Goal: Task Accomplishment & Management: Complete application form

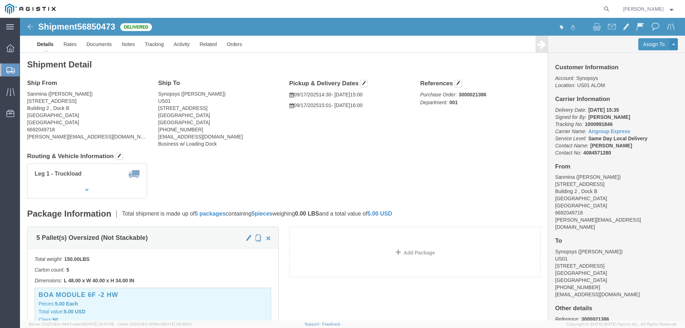
click at [0, 0] on span "Create from Template" at bounding box center [0, 0] width 0 height 0
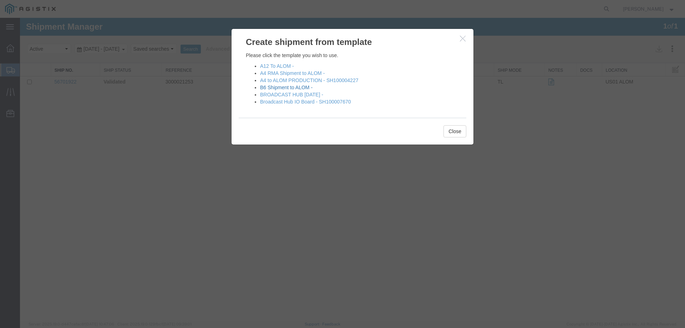
click at [288, 88] on link "B6 Shipment to ALOM -" at bounding box center [286, 88] width 52 height 6
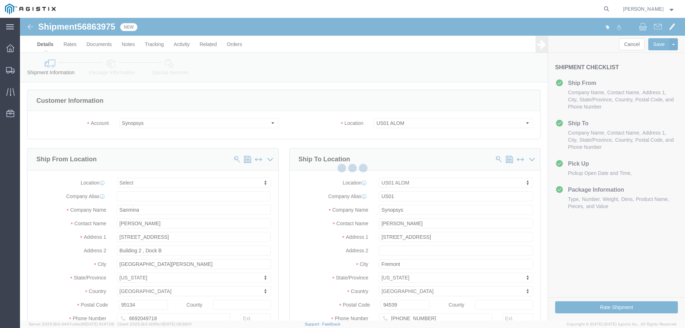
select select
select select "65511"
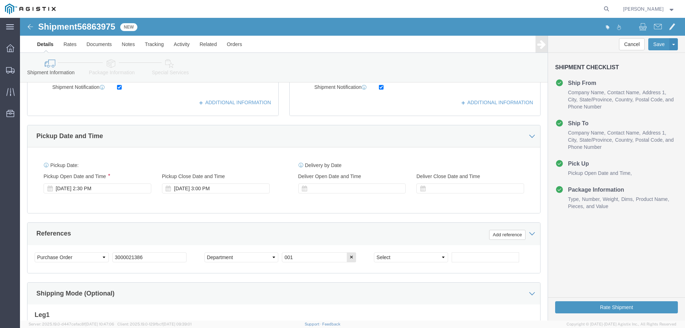
scroll to position [285, 0]
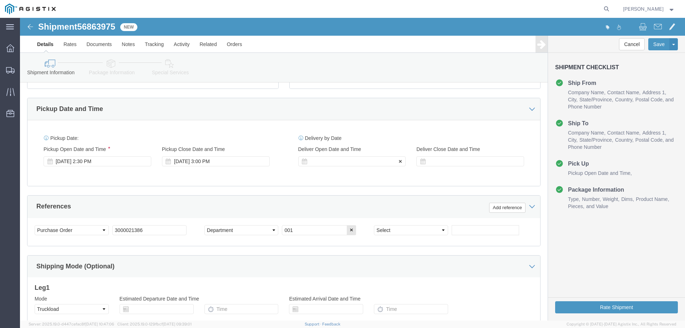
click div
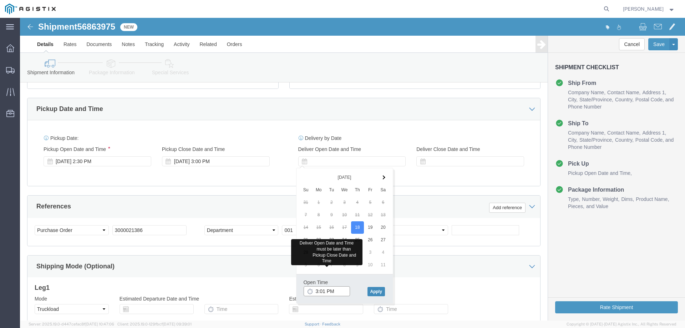
type input "3:01 PM"
click button "Apply"
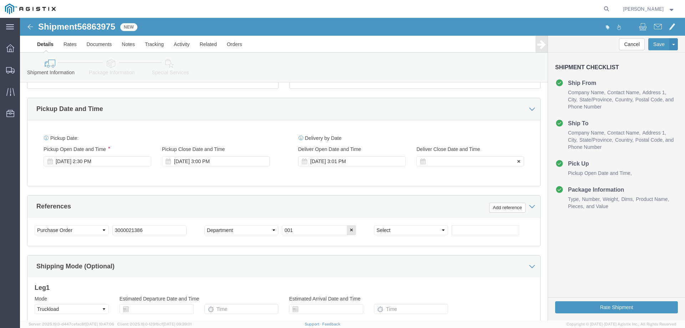
click div
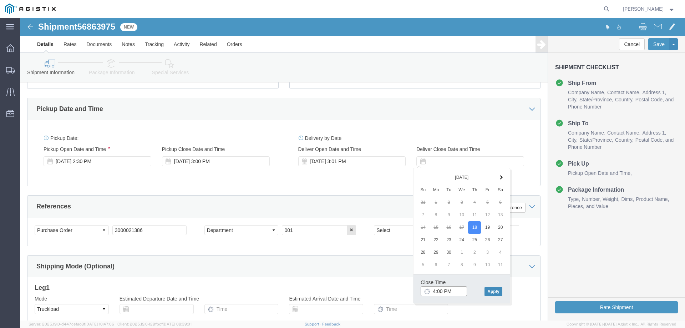
type input "4:00 PM"
click button "Apply"
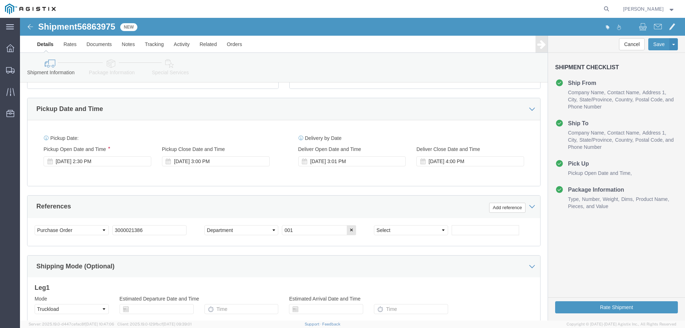
click div "Pickup Date: Pickup Start Date Pickup Start Time Pickup Open Date and Time Sep …"
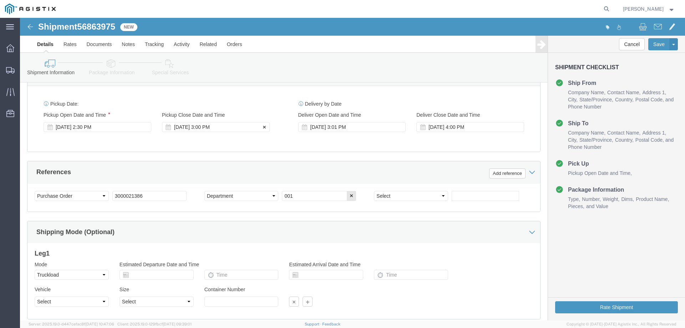
scroll to position [369, 0]
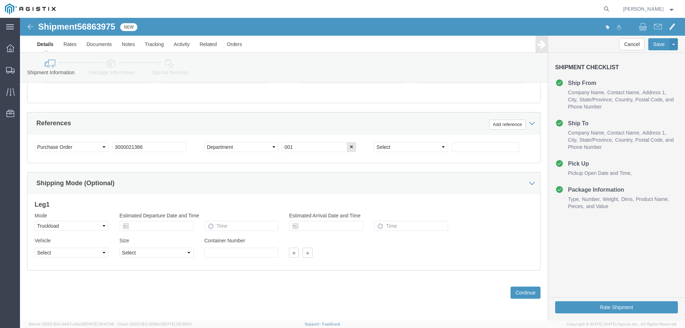
click icon
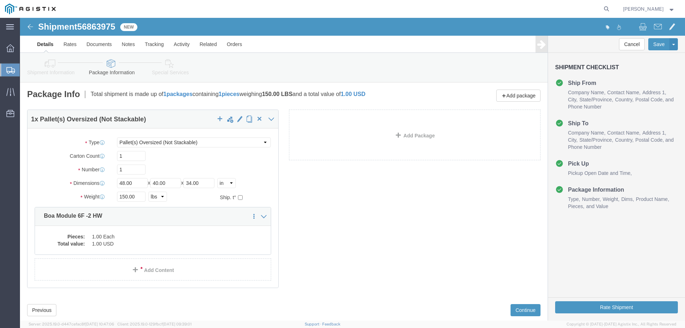
click div "Package Type Select Bale(s) Basket(s) Bolt(s) Bottle(s) Buckets Bulk Bundle(s) …"
click input "1"
type input "3"
click input "1"
type input "3"
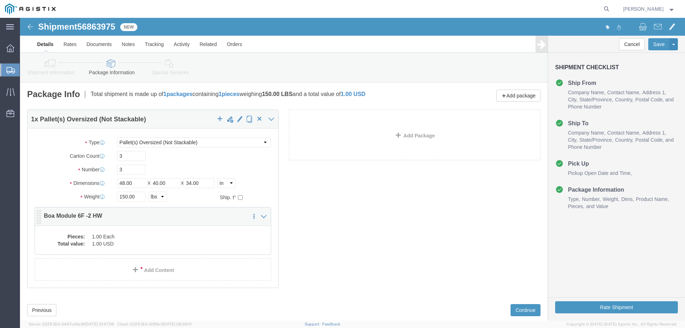
click div "Pieces: 1.00 Each Total value: 1.00 USD"
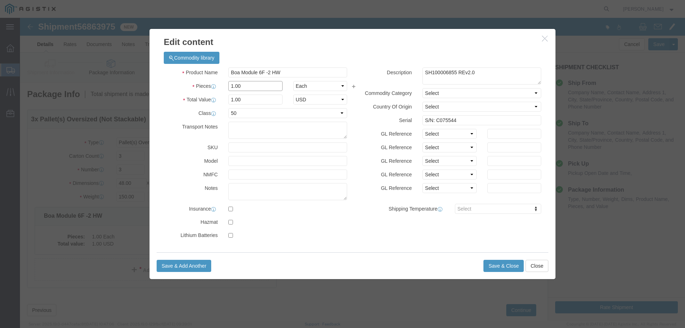
click input "1.00"
type input "1"
type input "3"
click input "S/N: C075544"
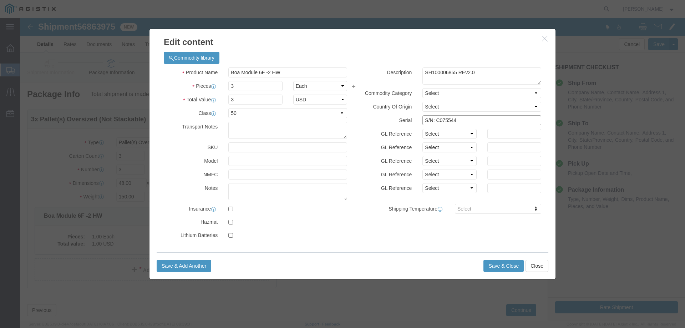
drag, startPoint x: 438, startPoint y: 103, endPoint x: 414, endPoint y: 103, distance: 23.9
click input "S/N: C075544"
paste input "70, C075571, C075568"
type input "S/N: C075570, C075571, C075568"
click div "Product Name Boa Module 6F -2 HW Pieces 3 Select Bag Barrels 100Board Feet Bott…"
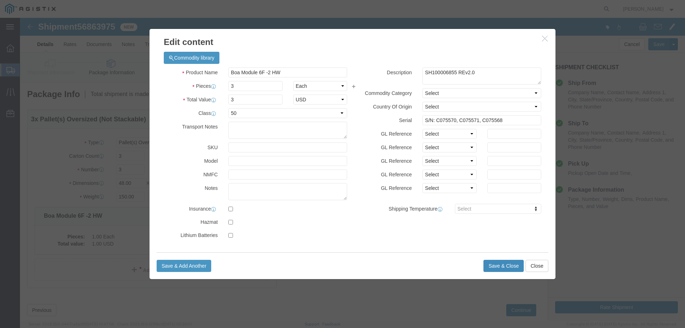
click button "Save & Close"
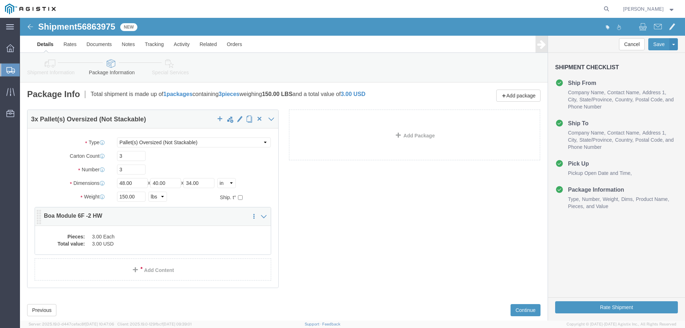
click dd "3.00 Each"
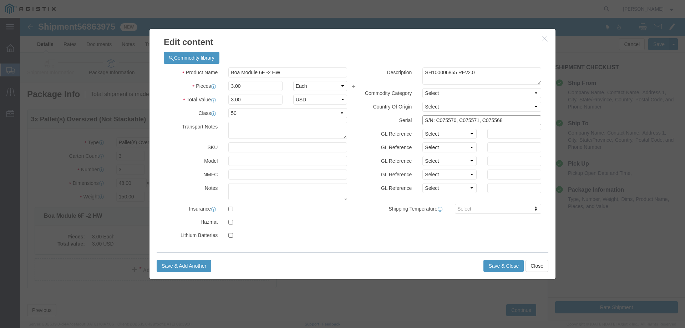
drag, startPoint x: 483, startPoint y: 103, endPoint x: 396, endPoint y: 100, distance: 87.5
click div "S/N: C075570, C075571, C075568"
click button "Save & Close"
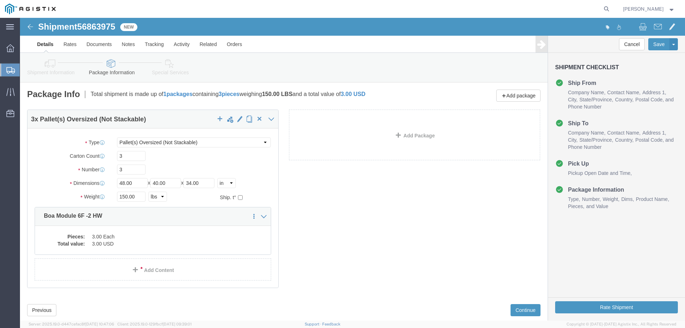
click icon
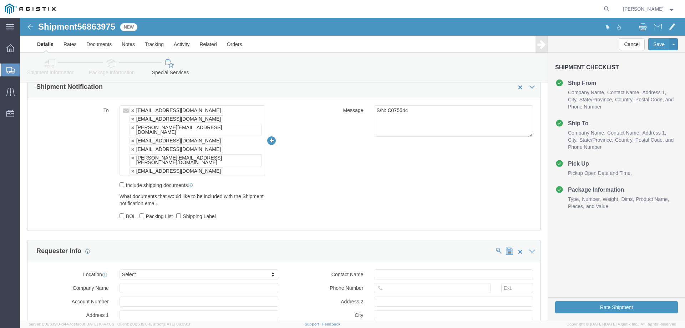
scroll to position [428, 0]
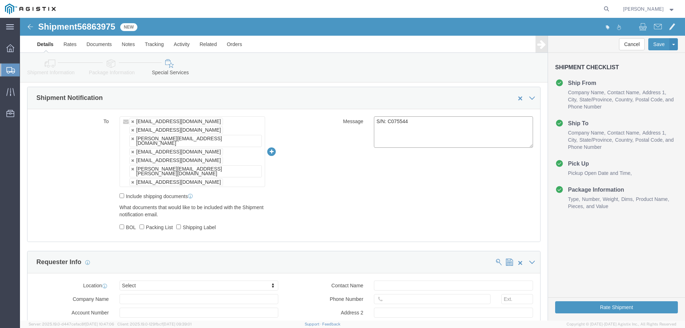
drag, startPoint x: 391, startPoint y: 100, endPoint x: 346, endPoint y: 111, distance: 46.2
click div "S/N: C075544"
paste textarea "S/N: C075570, C075571, C075568"
type textarea "S/N: C075570, C075571, C075568"
click div "To haps_intransitshipment@synopsys.com mcamacho.sjc@airgroup.com rafael@synopsy…"
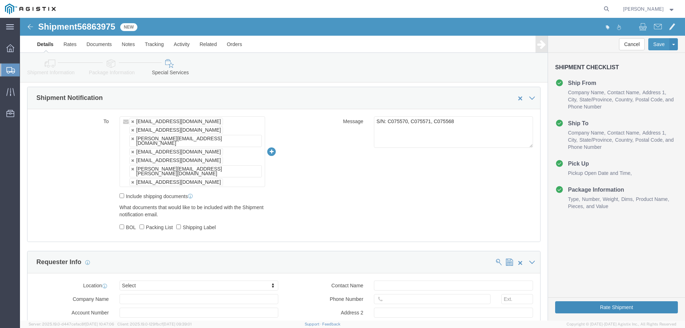
click button "Rate Shipment"
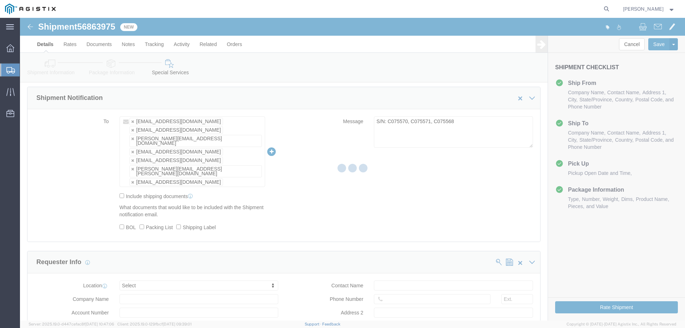
scroll to position [0, 0]
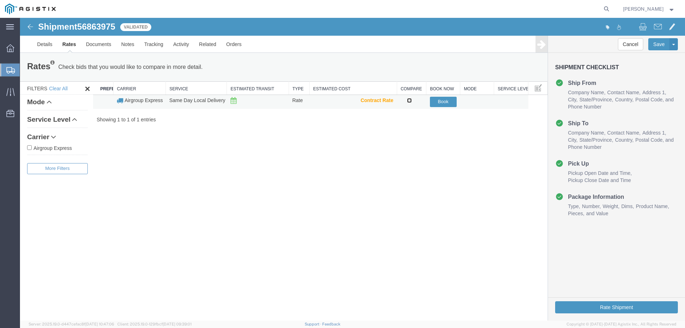
click at [410, 100] on input "checkbox" at bounding box center [409, 100] width 5 height 5
checkbox input "true"
click at [455, 103] on button "Book" at bounding box center [443, 102] width 27 height 10
